Goal: Transaction & Acquisition: Subscribe to service/newsletter

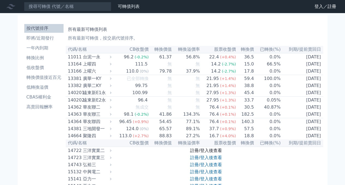
click at [214, 153] on link "註冊/登入後查看" at bounding box center [206, 150] width 32 height 5
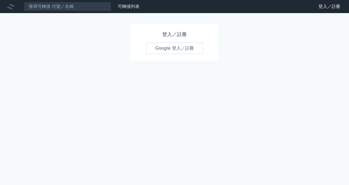
click at [178, 48] on link "Google 登入／註冊" at bounding box center [174, 48] width 57 height 11
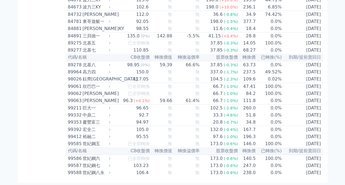
scroll to position [3043, 0]
